Goal: Communication & Community: Share content

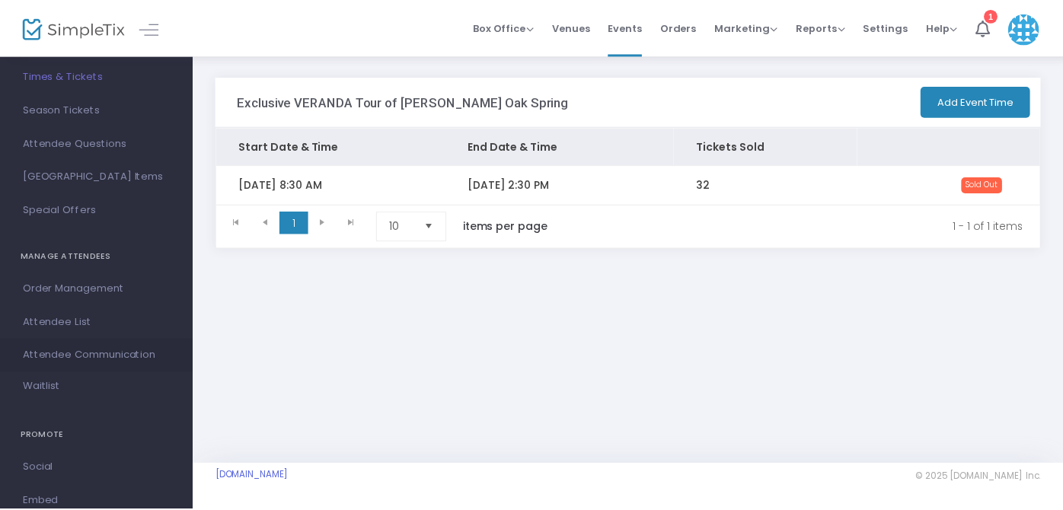
scroll to position [139, 0]
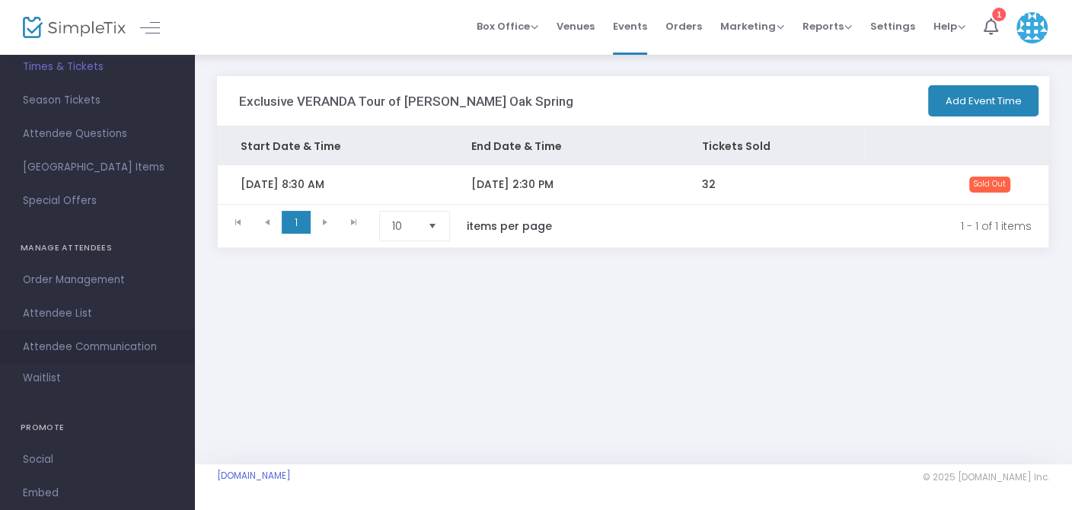
click at [97, 349] on span "Attendee Communication" at bounding box center [97, 347] width 149 height 20
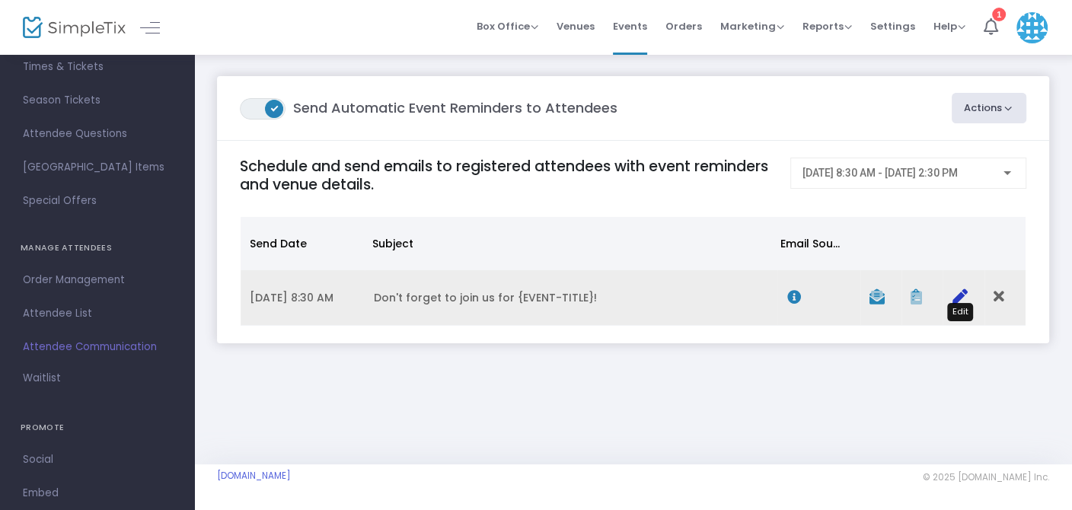
click at [959, 297] on icon "Data table" at bounding box center [959, 296] width 15 height 15
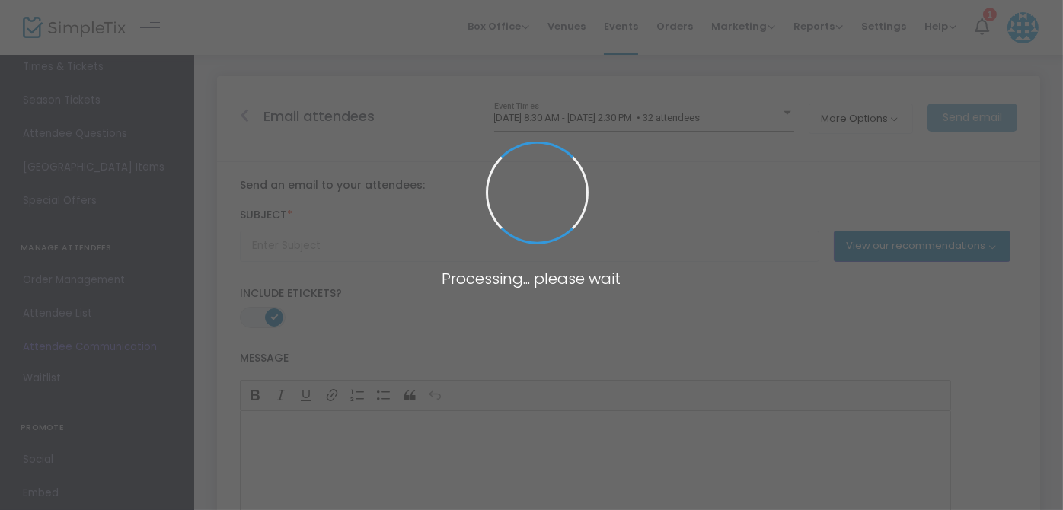
type input "Don't forget to join us for {EVENT-TITLE}!"
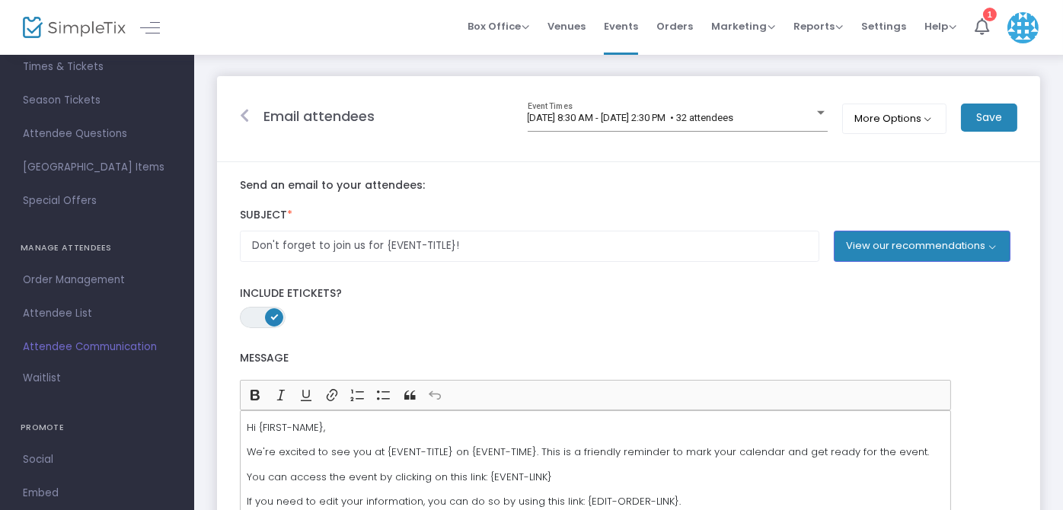
click at [241, 113] on icon at bounding box center [244, 115] width 9 height 15
